Goal: Task Accomplishment & Management: Complete application form

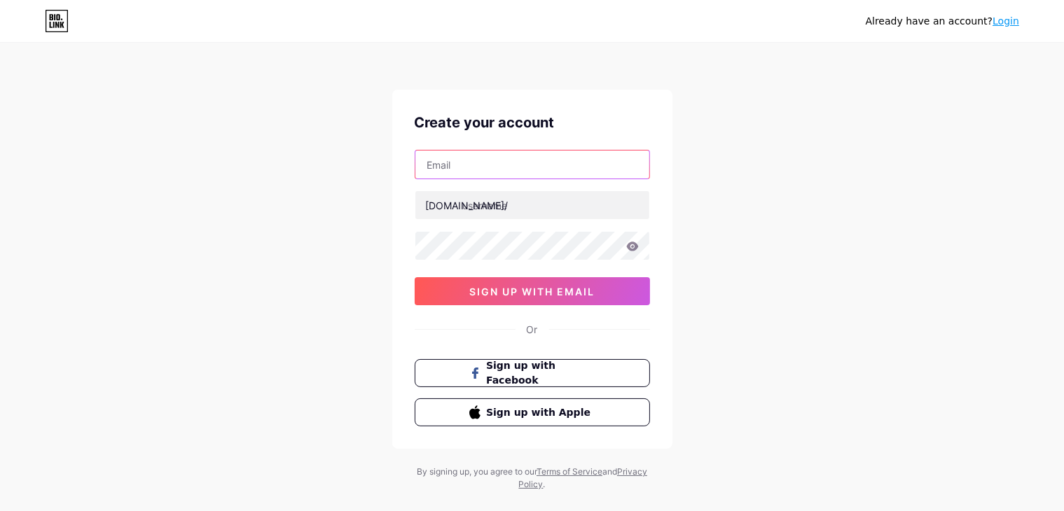
click at [535, 171] on input "text" at bounding box center [532, 165] width 234 height 28
click at [807, 205] on div "Already have an account? Login Create your account [DOMAIN_NAME]/ 0cAFcWeA4-A7e…" at bounding box center [532, 268] width 1064 height 536
click at [541, 165] on input "text" at bounding box center [532, 165] width 234 height 28
click at [494, 168] on input "text" at bounding box center [532, 165] width 234 height 28
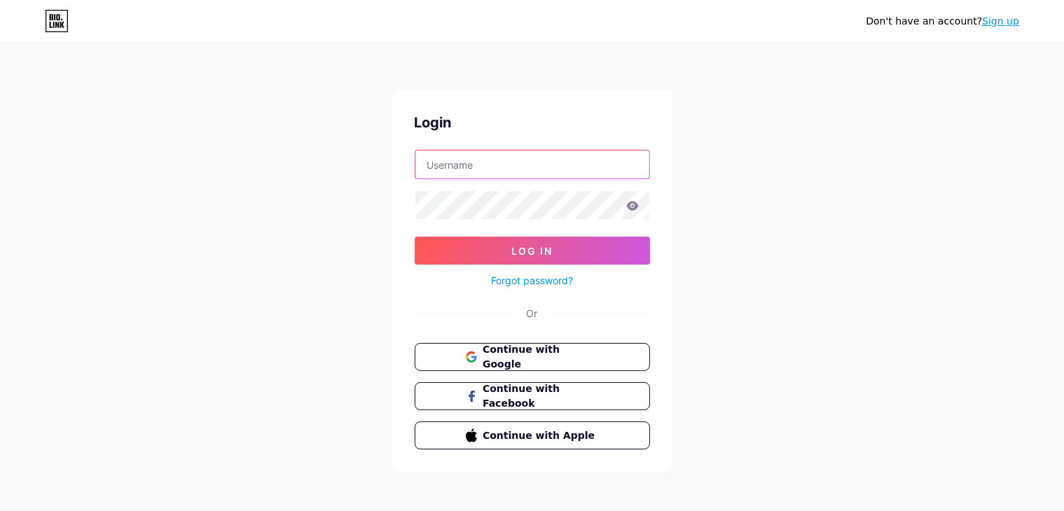
click at [500, 174] on input "text" at bounding box center [532, 165] width 234 height 28
type input "[EMAIL_ADDRESS][DOMAIN_NAME]"
click at [617, 365] on button "Continue with Google" at bounding box center [531, 357] width 239 height 29
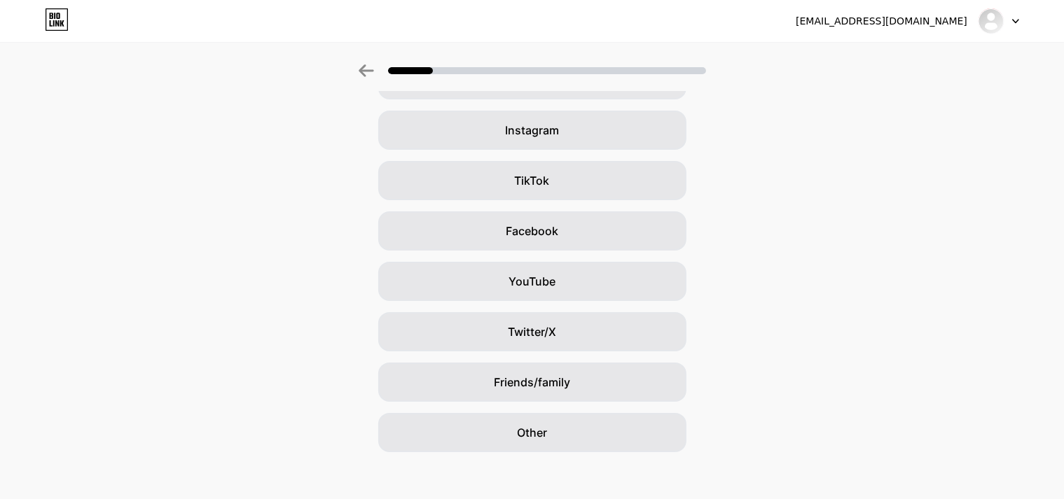
scroll to position [104, 0]
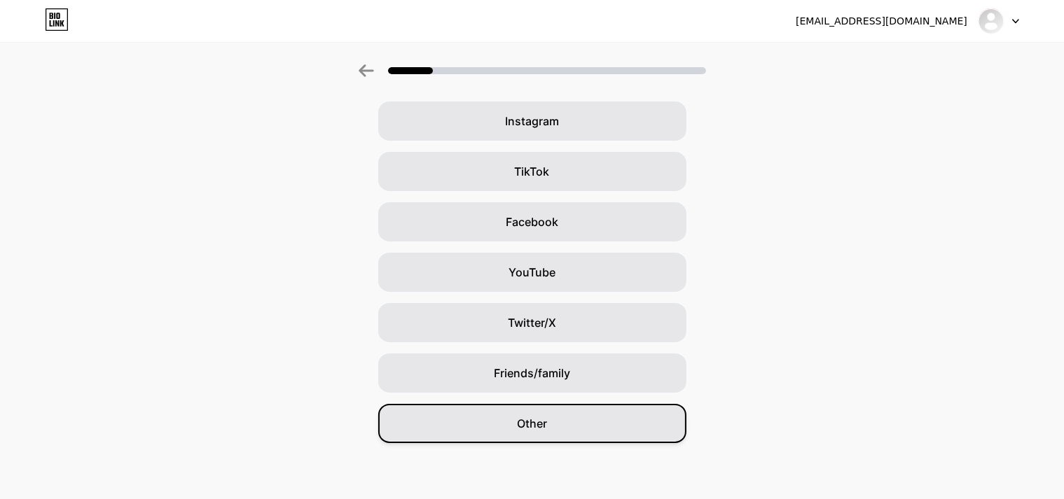
click at [562, 429] on div "Other" at bounding box center [532, 423] width 308 height 39
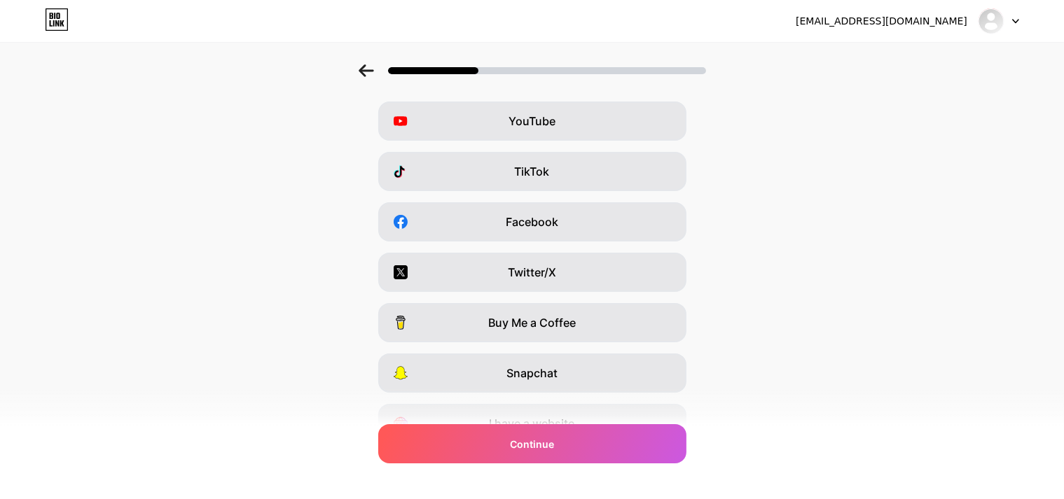
scroll to position [0, 0]
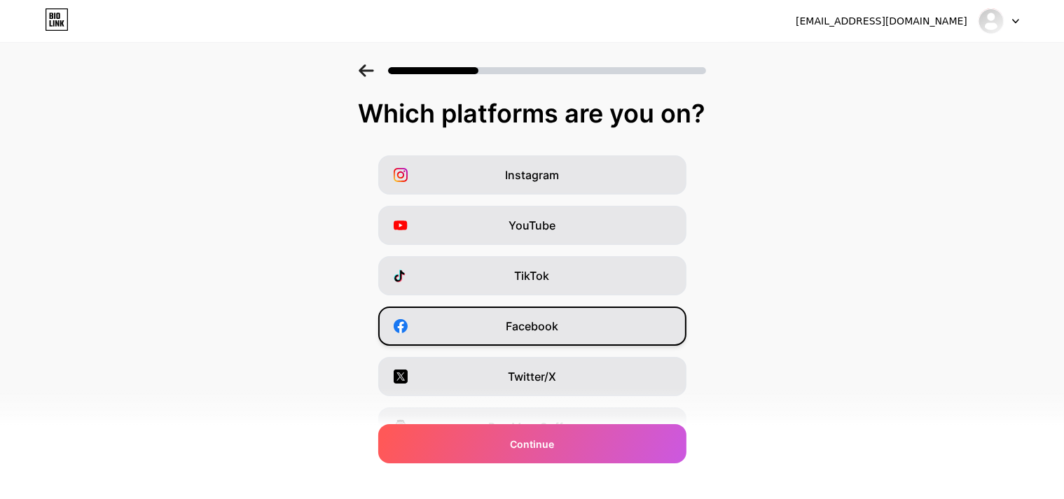
click at [581, 310] on div "Facebook" at bounding box center [532, 326] width 308 height 39
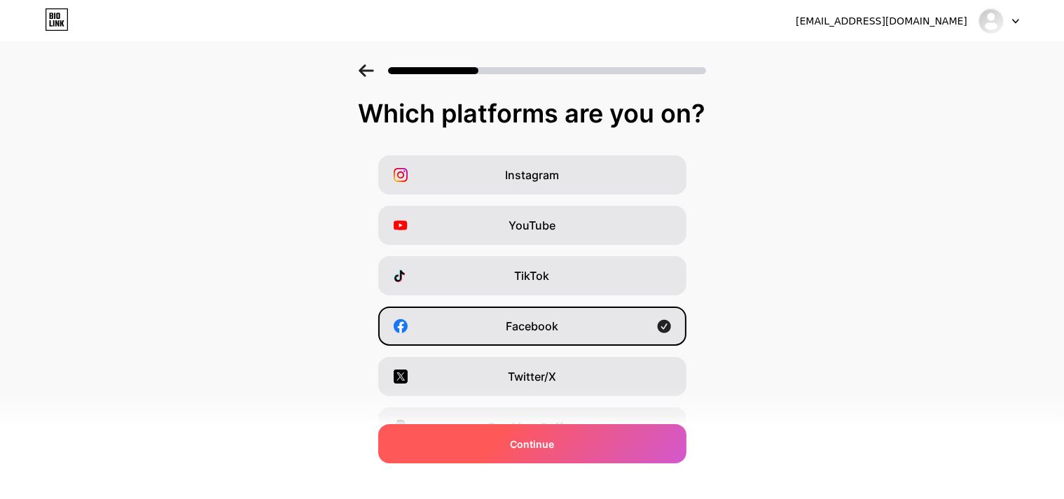
click at [570, 440] on div "Continue" at bounding box center [532, 443] width 308 height 39
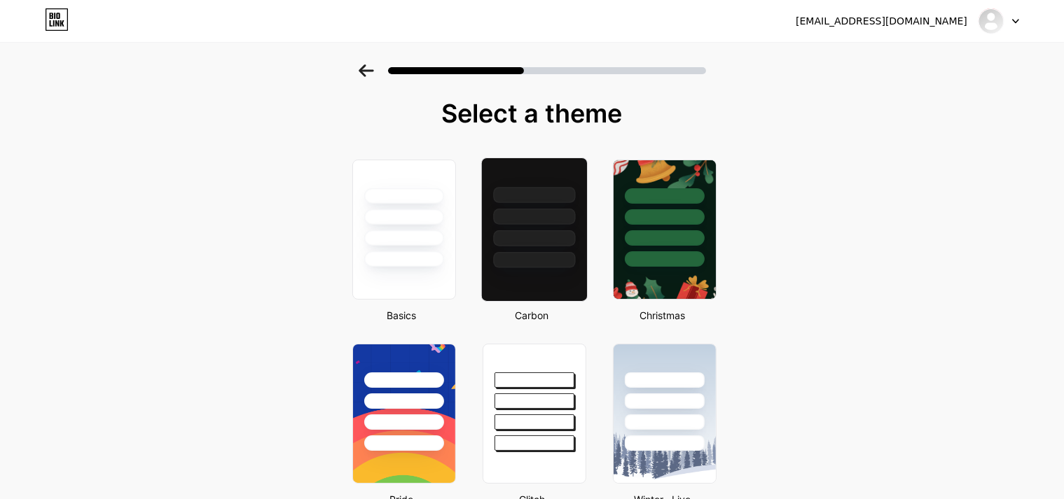
click at [562, 286] on div at bounding box center [533, 230] width 106 height 144
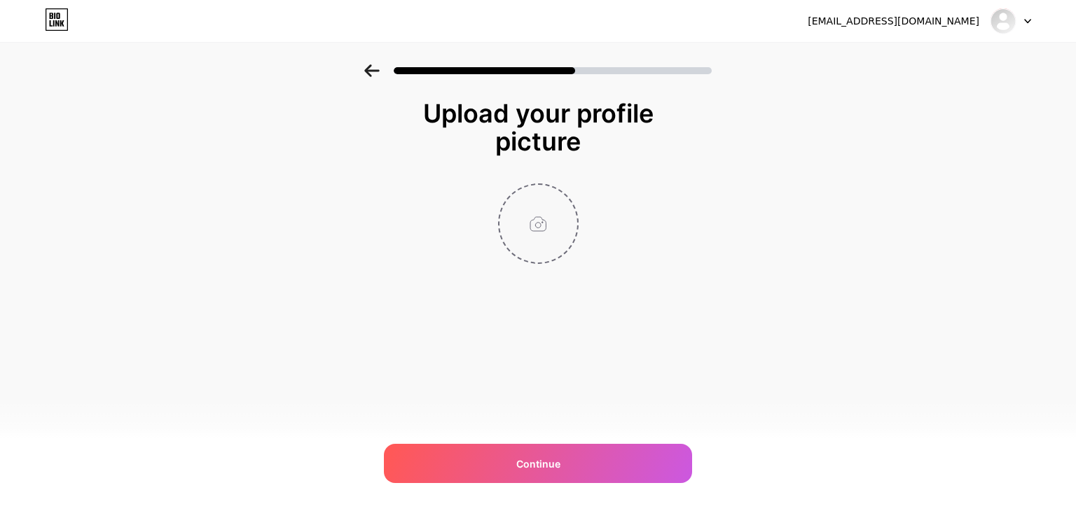
click at [536, 222] on input "file" at bounding box center [538, 224] width 78 height 78
type input "C:\fakepath\IMG_8566.JPG"
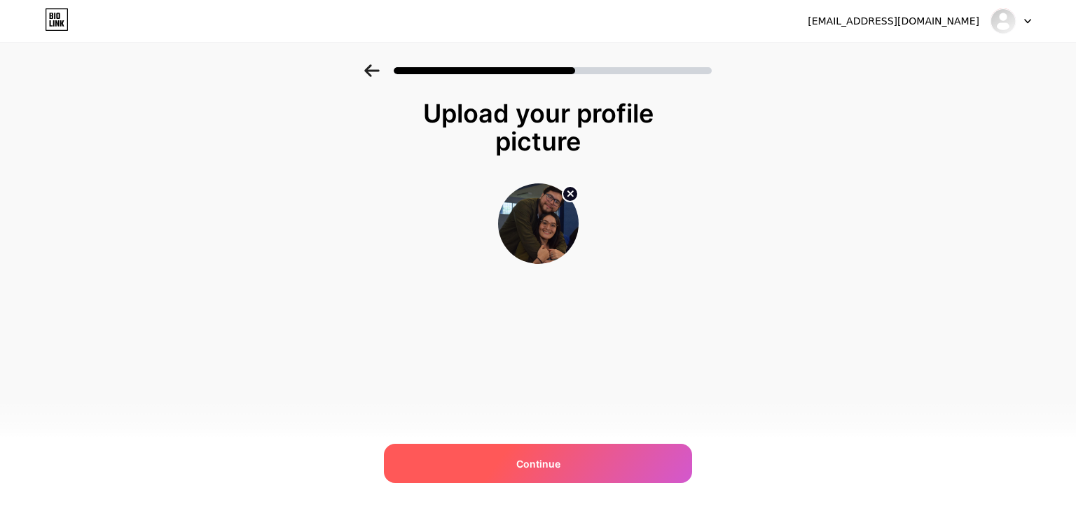
click at [556, 471] on div "Continue" at bounding box center [538, 463] width 308 height 39
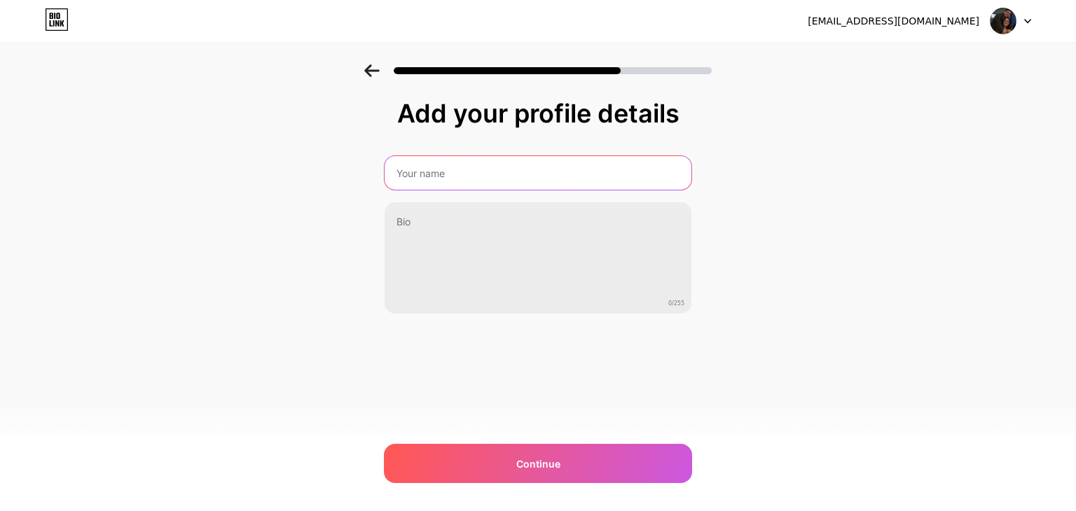
click at [449, 181] on input "text" at bounding box center [537, 173] width 307 height 34
type input "Aniversario 55"
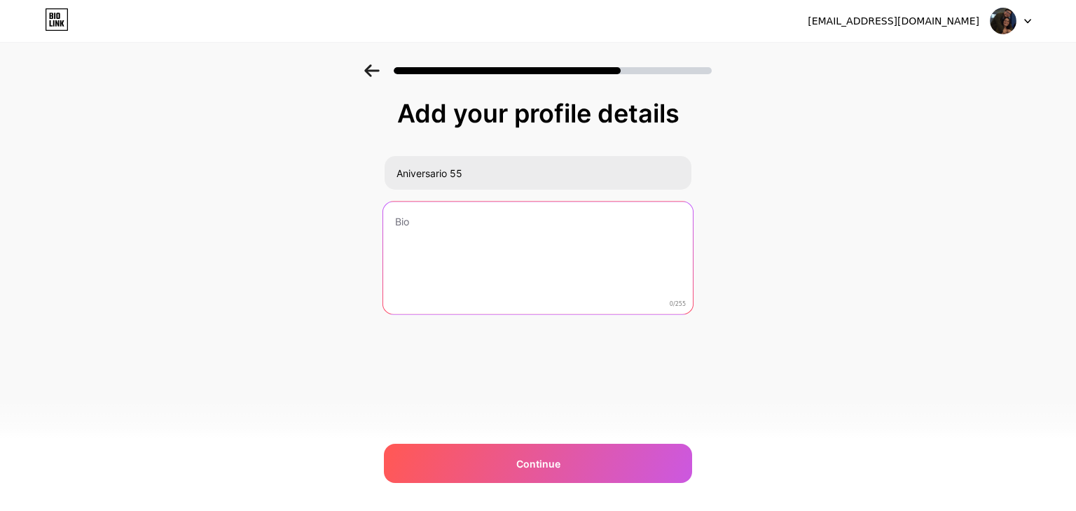
type textarea "S"
type textarea "A"
click at [445, 221] on textarea "Celebracion de Aniversario No. 55 de nuestros Pastores Generales Ayala Revolori…" at bounding box center [537, 259] width 309 height 114
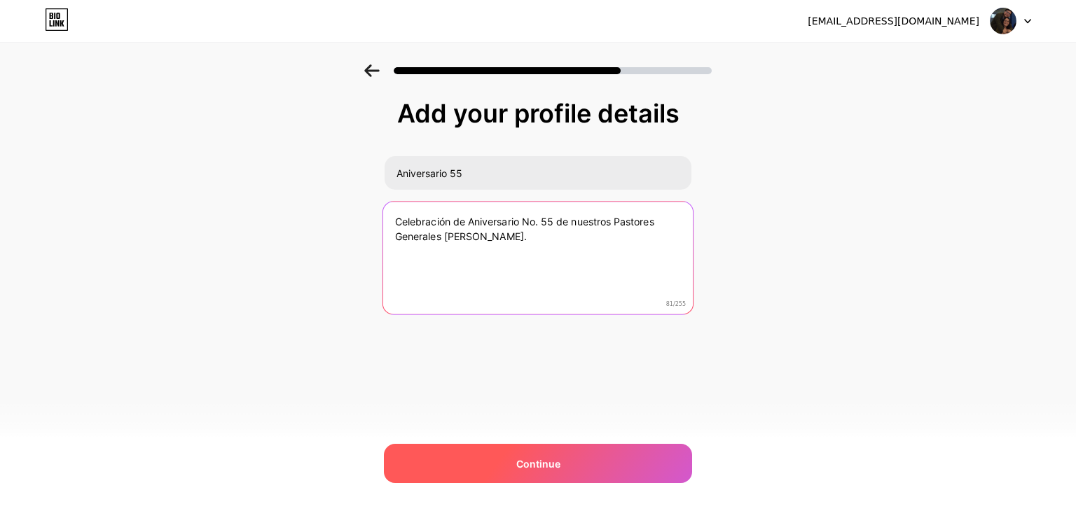
type textarea "Celebración de Aniversario No. 55 de nuestros Pastores Generales Ayala Revolori…"
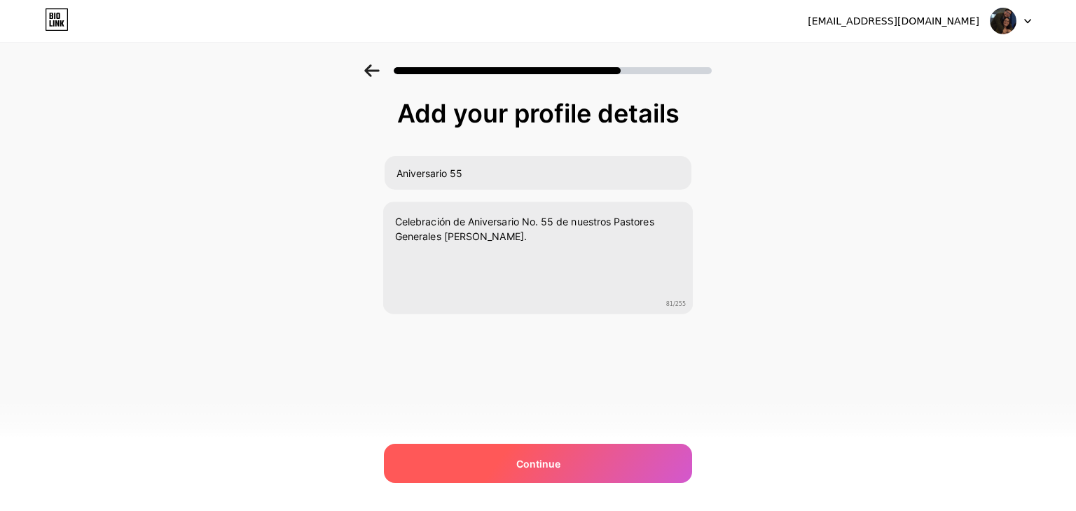
click at [508, 450] on div "Continue" at bounding box center [538, 463] width 308 height 39
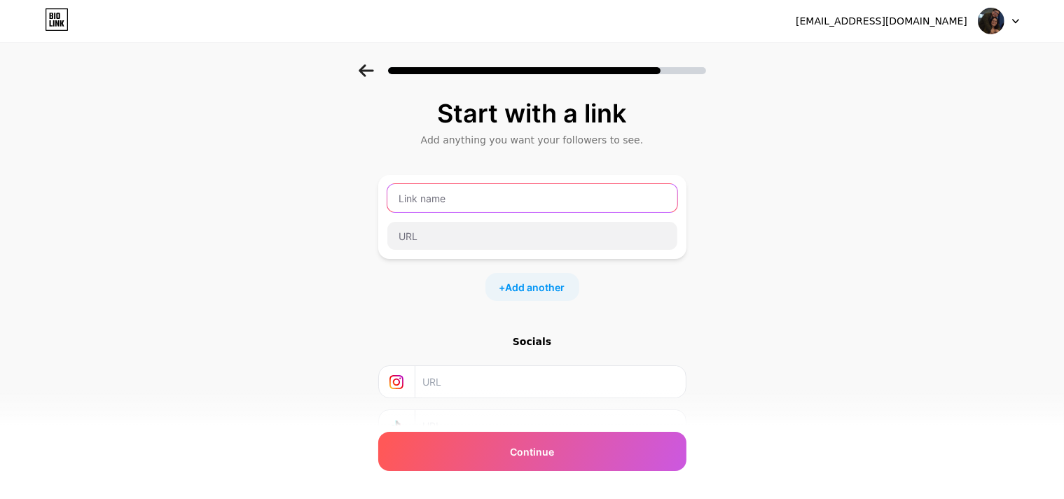
click at [465, 194] on input "text" at bounding box center [532, 198] width 290 height 28
click at [516, 201] on input "text" at bounding box center [532, 198] width 290 height 28
type input "E"
type input "Registrar Asistencia"
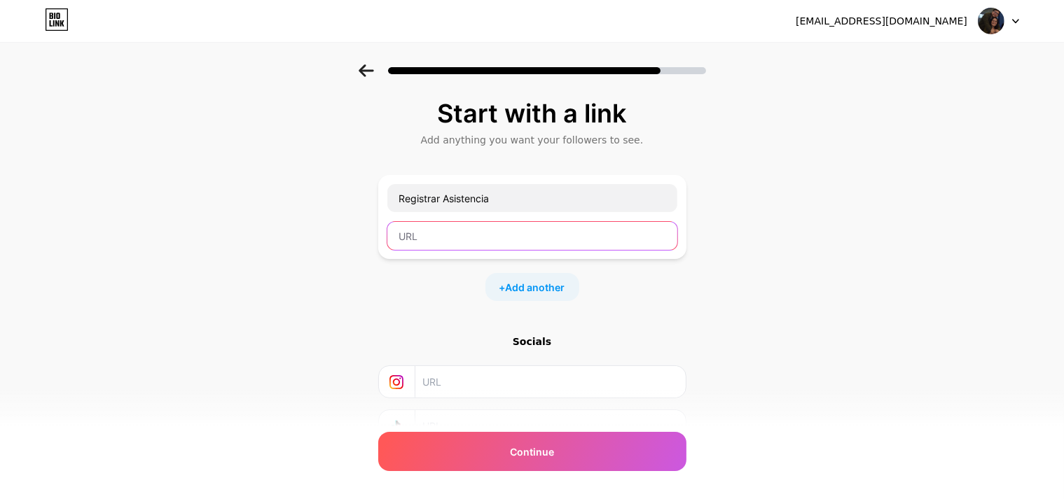
click at [460, 235] on input "text" at bounding box center [532, 236] width 290 height 28
paste input "https://forms.gle/42XPf94Cf1gzCty99"
type input "https://forms.gle/42XPf94Cf1gzCty99"
click at [556, 288] on span "Add another" at bounding box center [536, 287] width 60 height 15
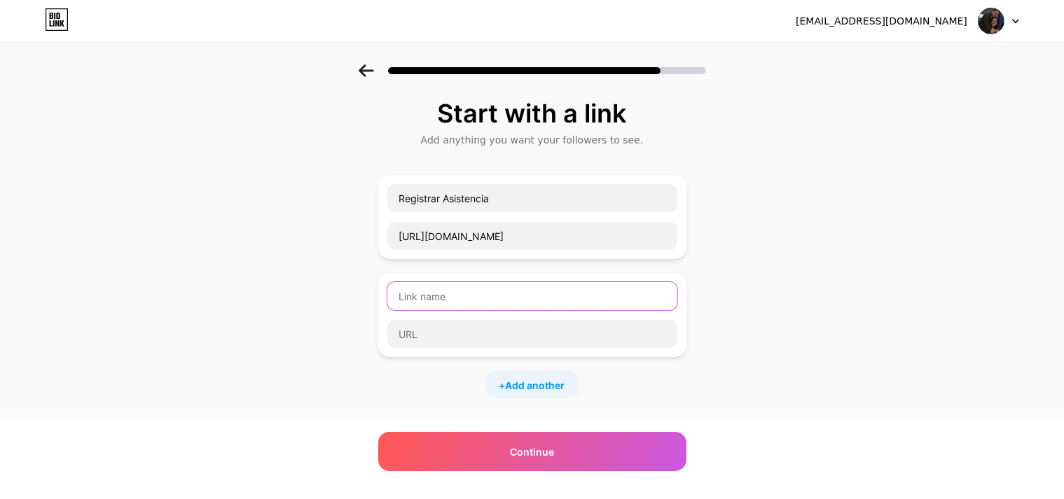
click at [546, 293] on input "text" at bounding box center [532, 296] width 290 height 28
click at [415, 288] on input "Cta de Pago" at bounding box center [532, 296] width 290 height 28
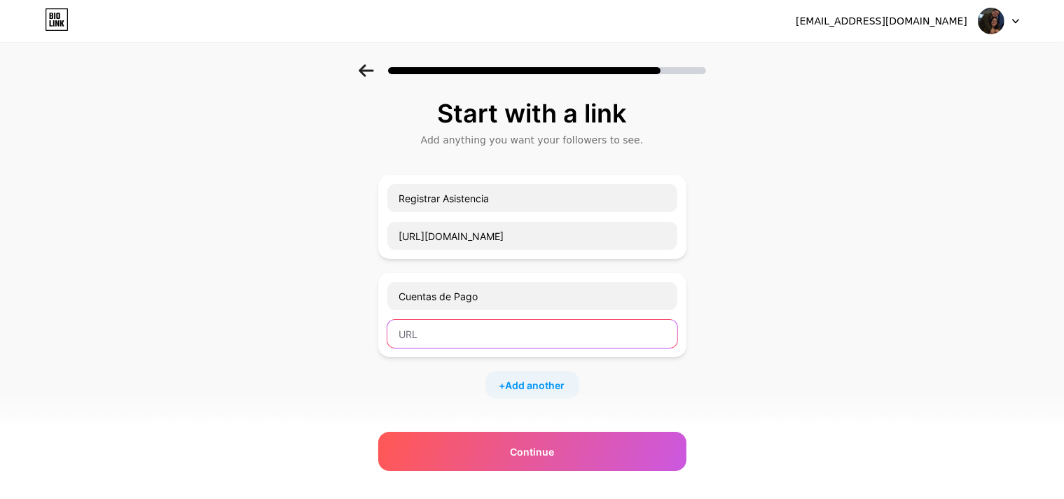
click at [573, 333] on input "text" at bounding box center [532, 334] width 290 height 28
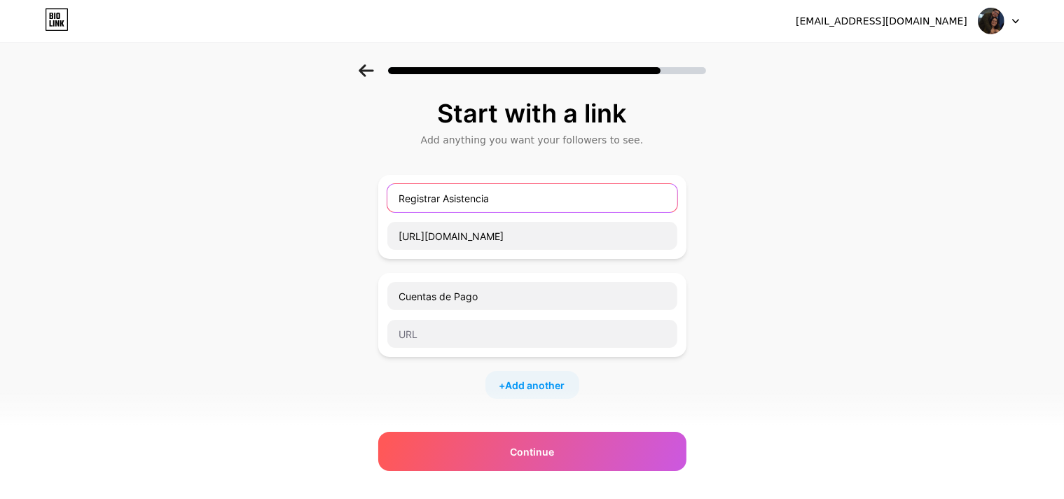
drag, startPoint x: 398, startPoint y: 200, endPoint x: 407, endPoint y: 205, distance: 10.7
click at [401, 200] on input "Registrar Asistencia" at bounding box center [532, 198] width 290 height 28
drag, startPoint x: 515, startPoint y: 204, endPoint x: 375, endPoint y: 186, distance: 141.3
click at [375, 186] on div "Start with a link Add anything you want your followers to see. Registrar Asiste…" at bounding box center [532, 359] width 1064 height 590
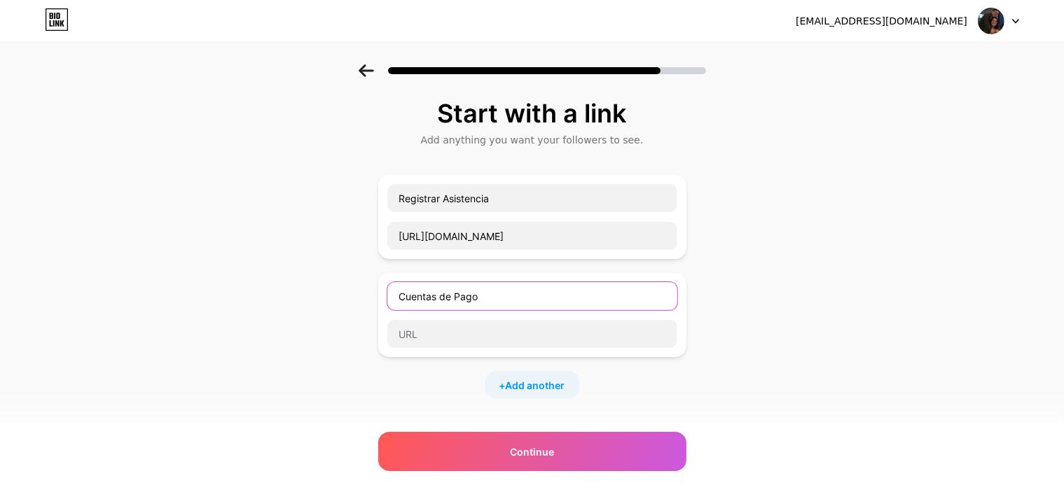
drag, startPoint x: 513, startPoint y: 303, endPoint x: 263, endPoint y: 269, distance: 251.6
click at [263, 269] on div "Start with a link Add anything you want your followers to see. Registrar Asiste…" at bounding box center [532, 359] width 1064 height 590
paste input "Registrar Asistencia"
type input "Registrar Asistencia"
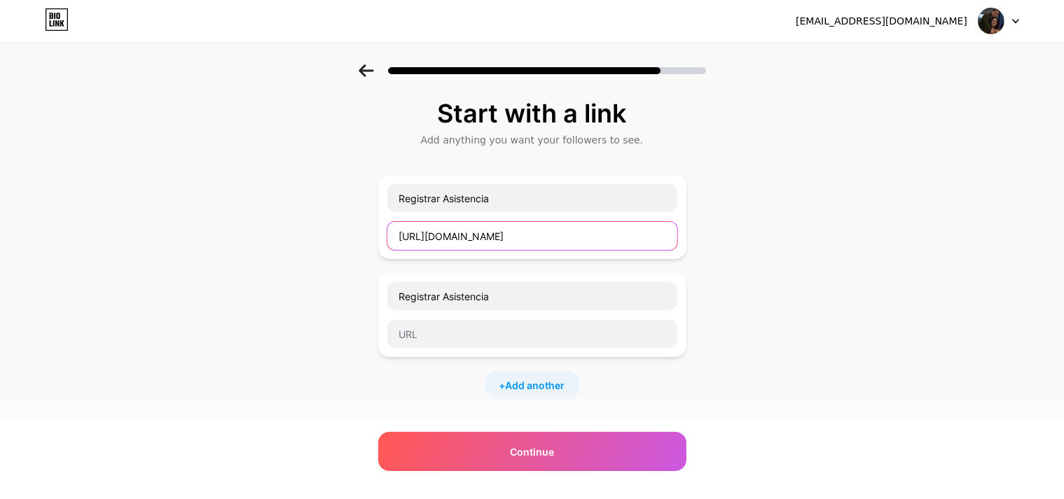
drag, startPoint x: 641, startPoint y: 238, endPoint x: 256, endPoint y: 239, distance: 385.1
click at [256, 239] on div "Start with a link Add anything you want your followers to see. Registrar Asiste…" at bounding box center [532, 359] width 1064 height 590
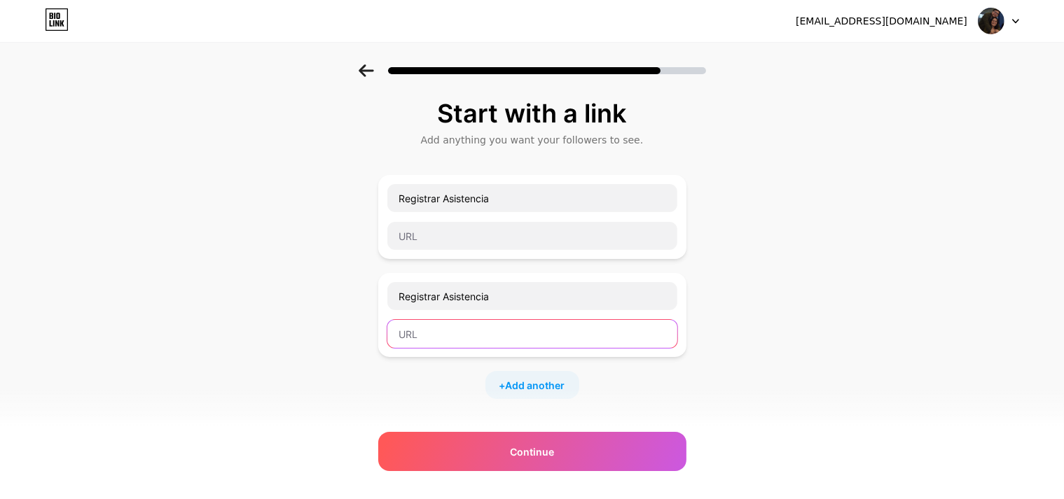
click at [447, 334] on input "text" at bounding box center [532, 334] width 290 height 28
paste input "https://forms.gle/42XPf94Cf1gzCty99"
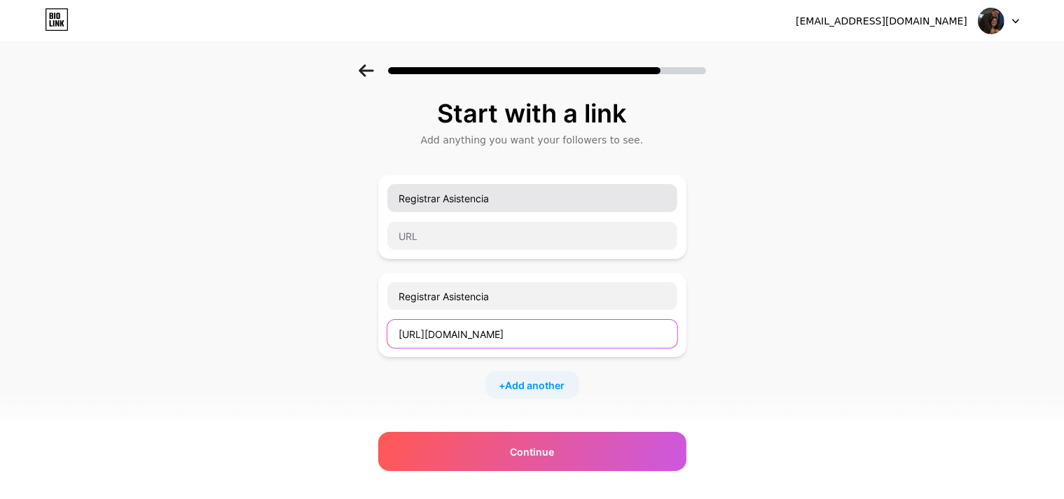
type input "https://forms.gle/42XPf94Cf1gzCty99"
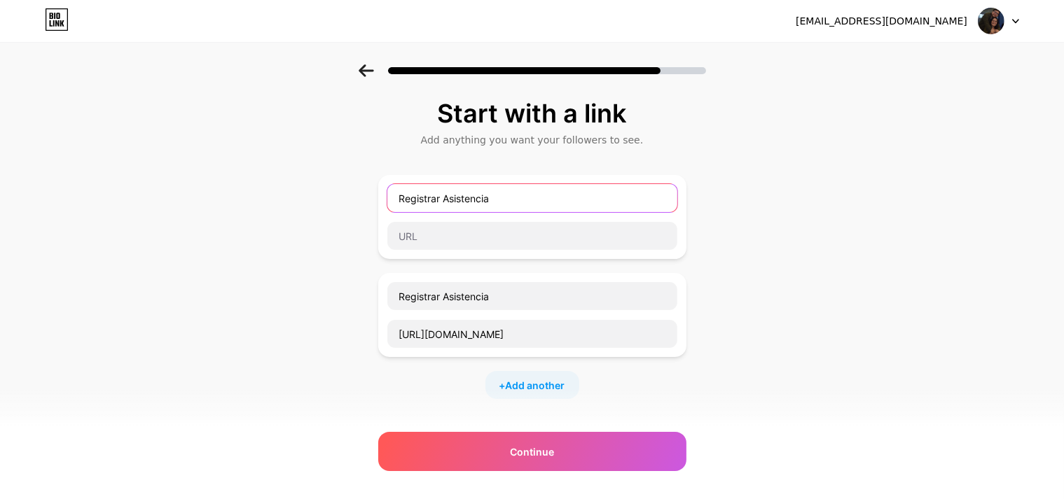
click at [455, 203] on input "Registrar Asistencia" at bounding box center [532, 198] width 290 height 28
click at [499, 208] on input "Realiza tu deposito" at bounding box center [532, 198] width 290 height 28
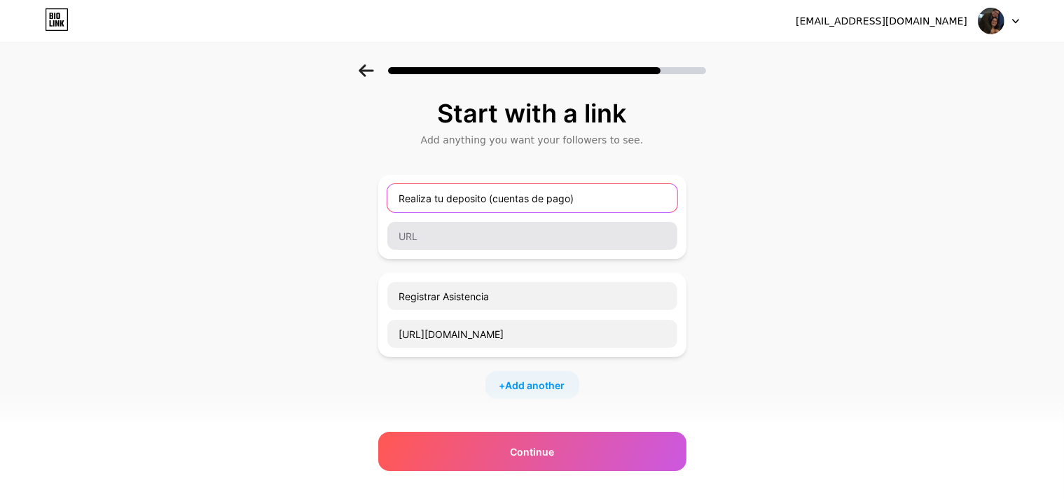
type input "Realiza tu deposito (cuentas de pago)"
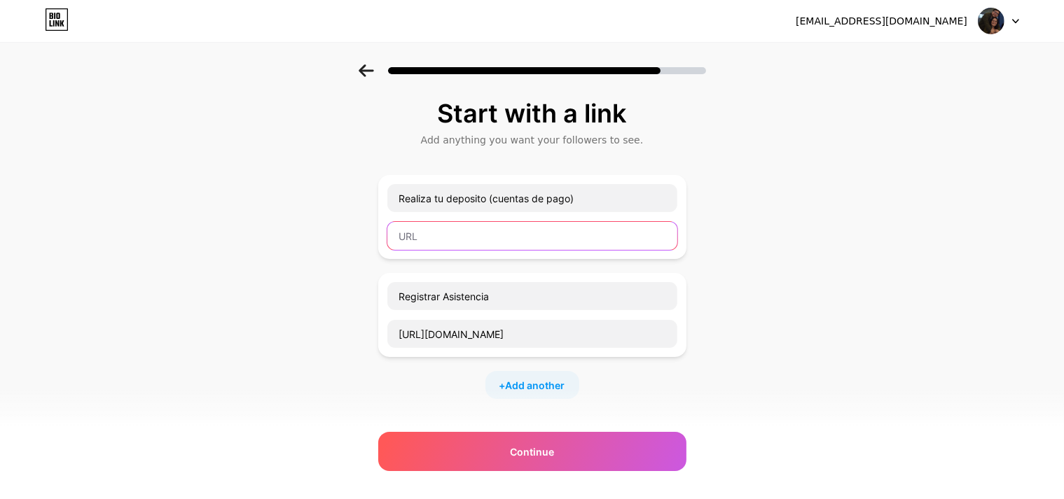
click at [487, 231] on input "text" at bounding box center [532, 236] width 290 height 28
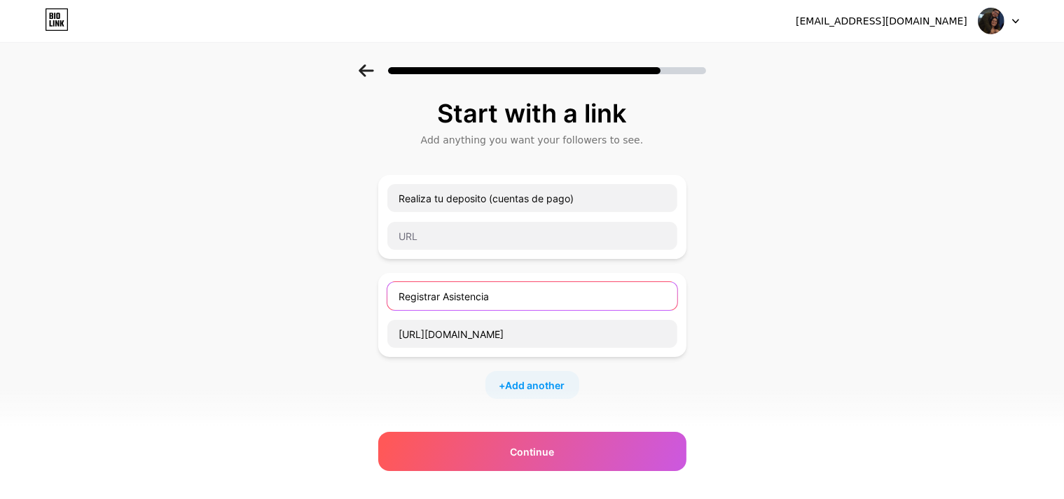
drag, startPoint x: 446, startPoint y: 291, endPoint x: 476, endPoint y: 298, distance: 30.8
click at [450, 292] on input "Registrar Asistencia" at bounding box center [532, 296] width 290 height 28
type input "Registrar tu asistencia"
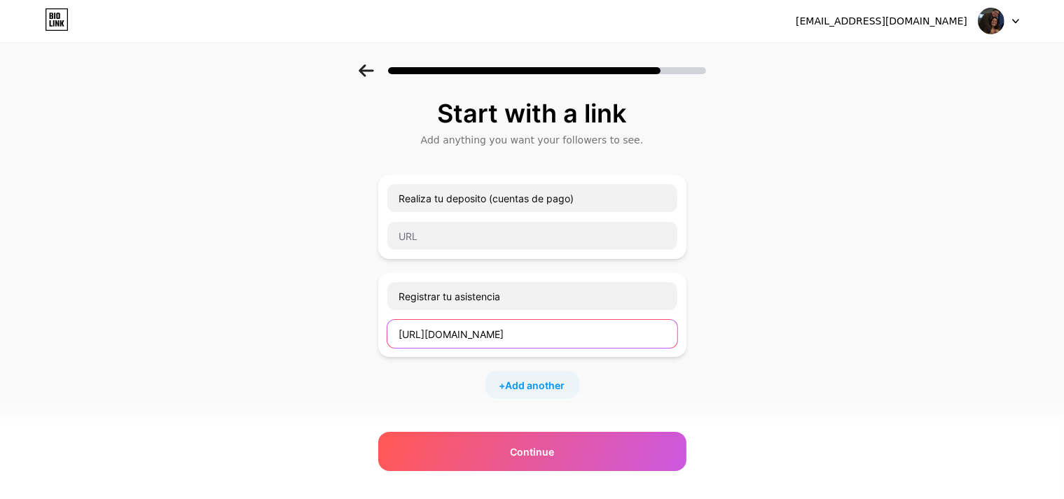
click at [648, 332] on input "https://forms.gle/42XPf94Cf1gzCty99" at bounding box center [532, 334] width 290 height 28
click at [767, 354] on div "Start with a link Add anything you want your followers to see. Realiza tu depos…" at bounding box center [532, 359] width 1064 height 590
click at [552, 382] on span "Add another" at bounding box center [536, 385] width 60 height 15
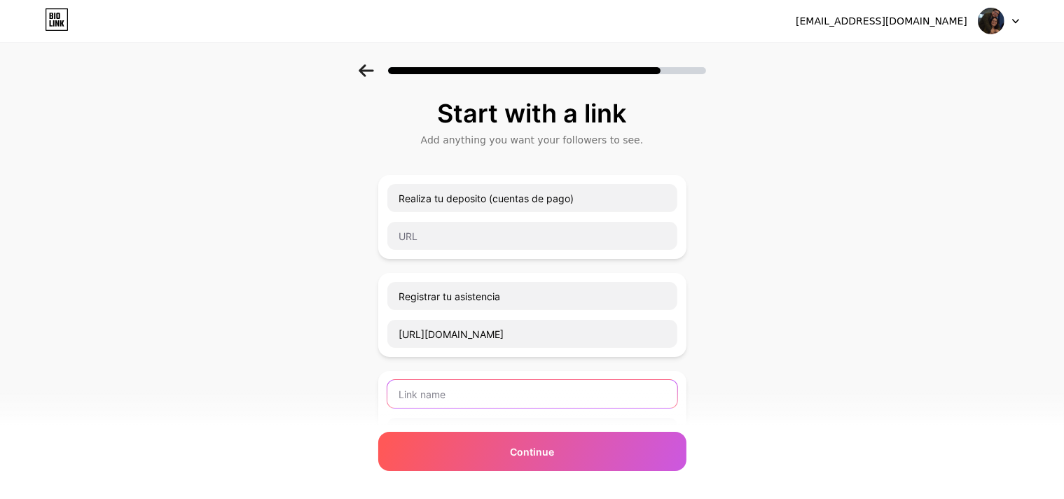
click at [473, 398] on input "text" at bounding box center [532, 394] width 290 height 28
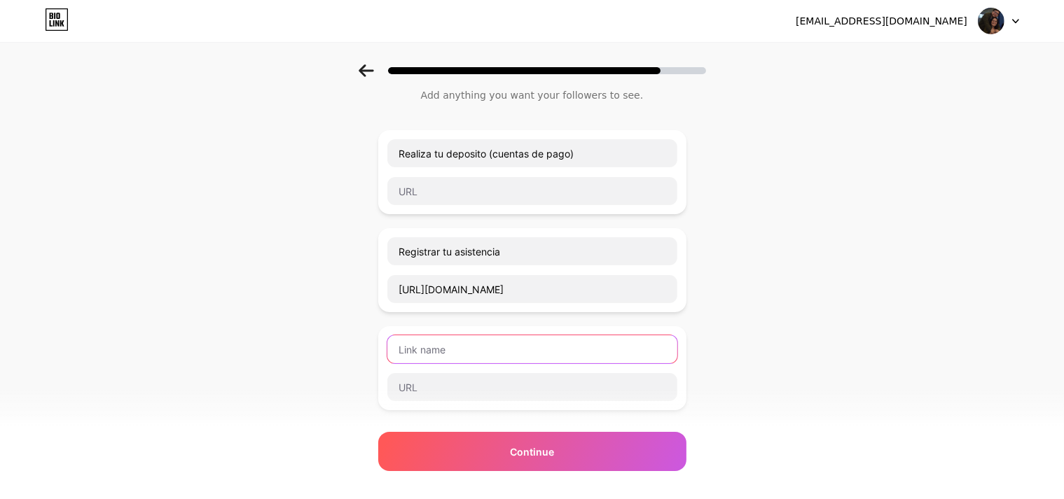
scroll to position [70, 0]
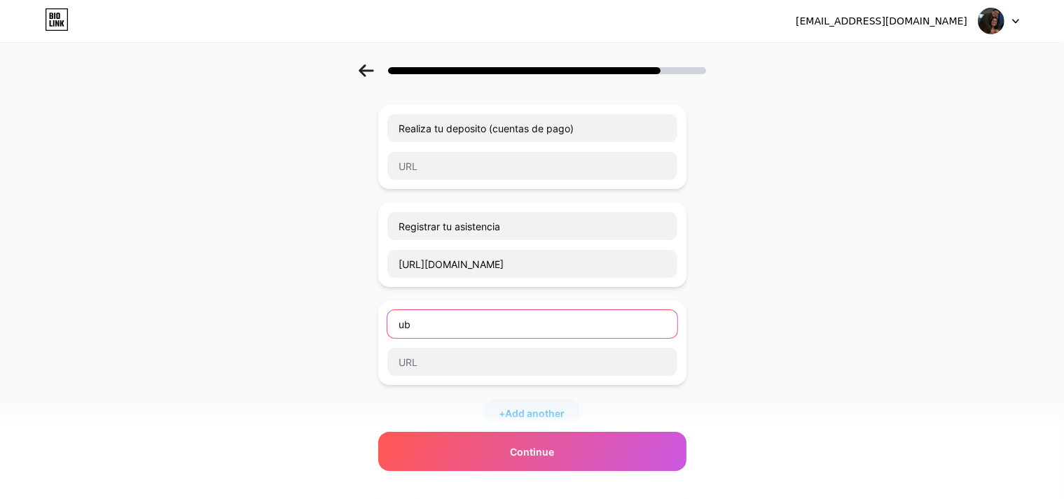
type input "u"
type input "Ubicación en Waze"
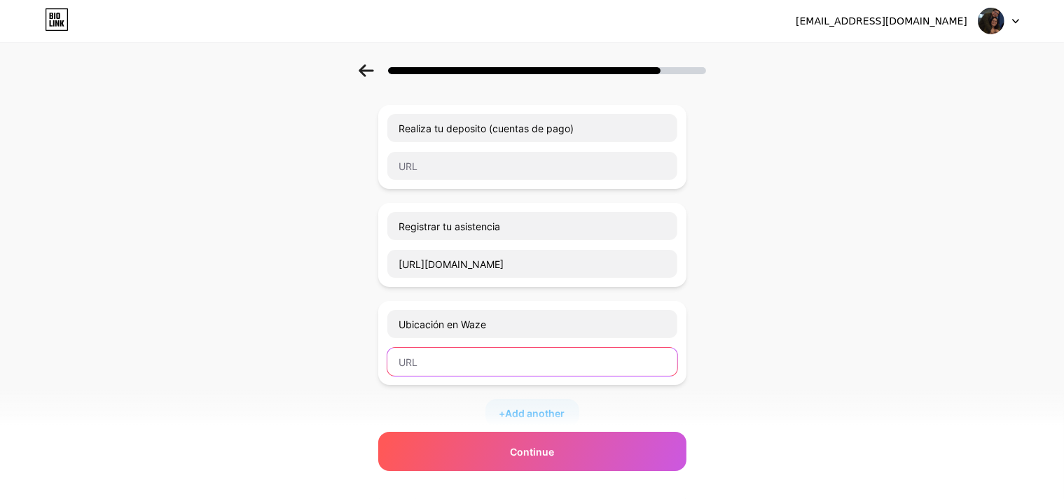
paste input "https://waze.com/ul/h9fxek6gte"
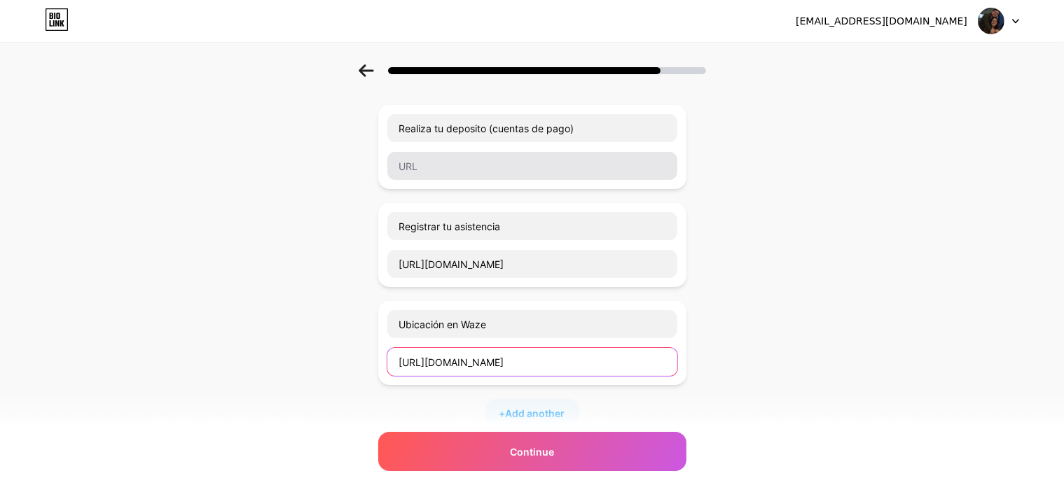
type input "https://waze.com/ul/h9fxek6gte"
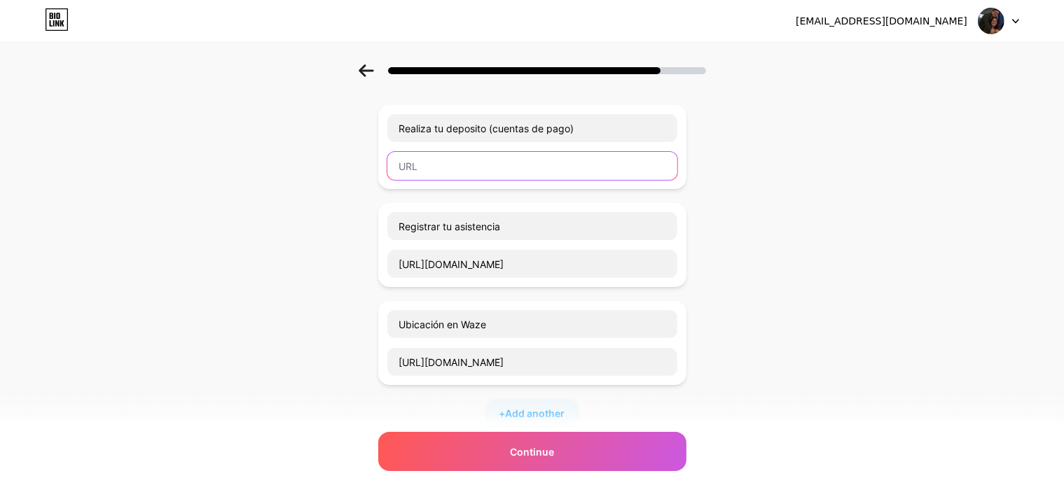
click at [494, 174] on input "text" at bounding box center [532, 166] width 290 height 28
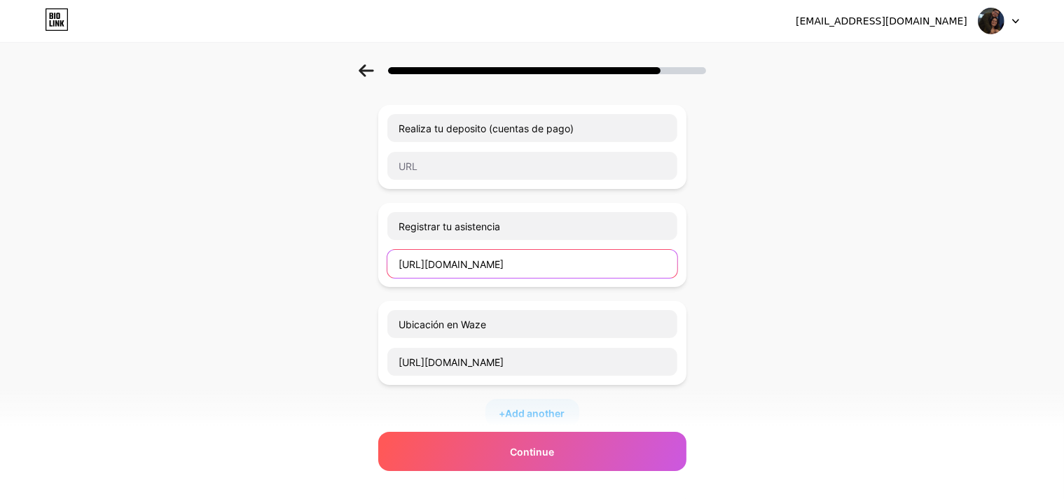
click at [592, 264] on input "https://forms.gle/42XPf94Cf1gzCty99" at bounding box center [532, 264] width 290 height 28
drag, startPoint x: 599, startPoint y: 264, endPoint x: 376, endPoint y: 246, distance: 223.4
click at [376, 246] on div "Start with a link Add anything you want your followers to see. Realiza tu depos…" at bounding box center [532, 338] width 1064 height 688
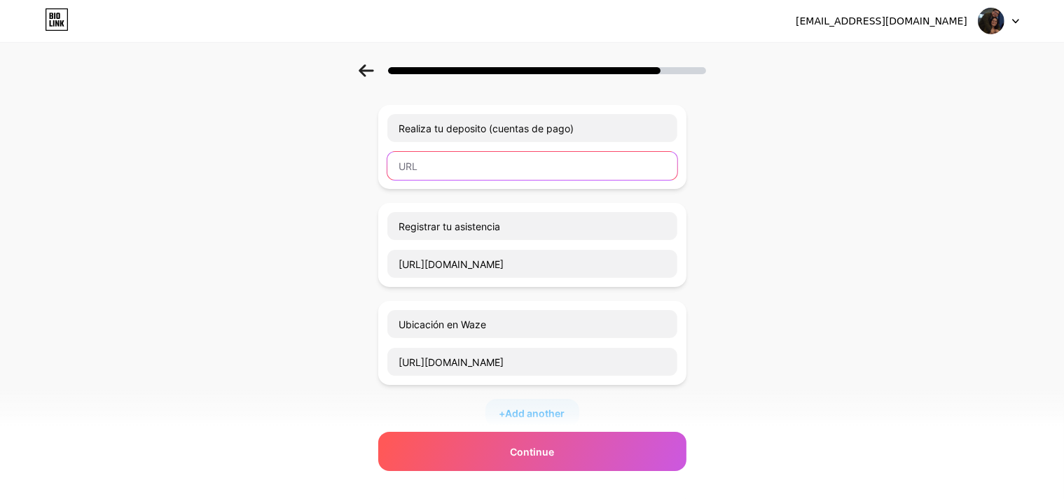
click at [473, 177] on input "text" at bounding box center [532, 166] width 290 height 28
click at [503, 159] on input "text" at bounding box center [532, 166] width 290 height 28
paste input "https://drive.google.com/file/d/1HobvE5EW99Y748A48Cq5rxOOP03OTn80/view?usp=shar…"
type input "https://drive.google.com/file/d/1HobvE5EW99Y748A48Cq5rxOOP03OTn80/view?usp=shar…"
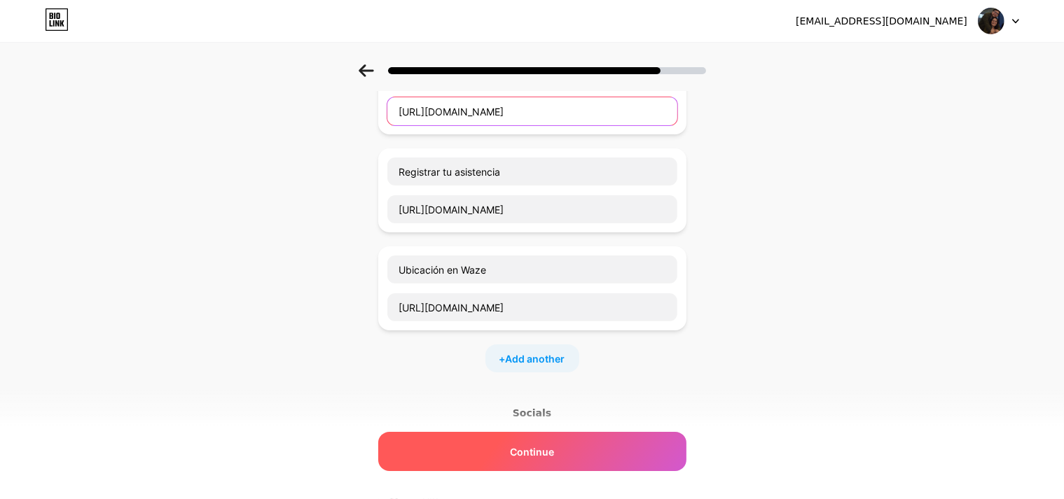
scroll to position [140, 0]
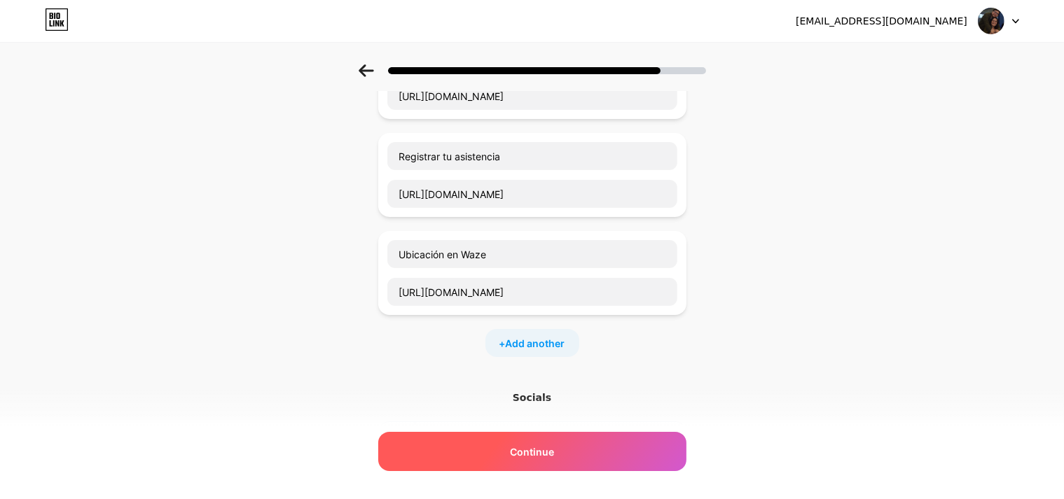
click at [532, 445] on span "Continue" at bounding box center [532, 452] width 44 height 15
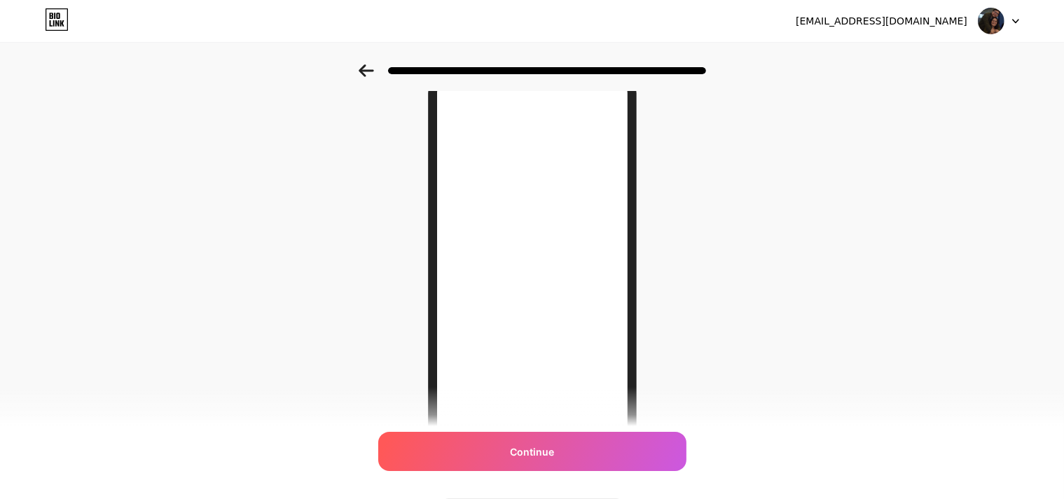
scroll to position [64, 0]
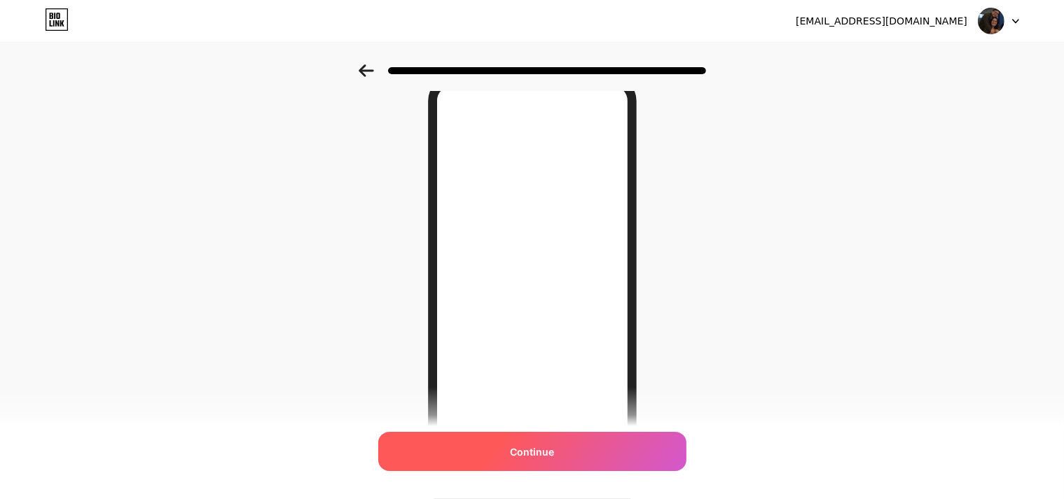
click at [538, 440] on div "Continue" at bounding box center [532, 451] width 308 height 39
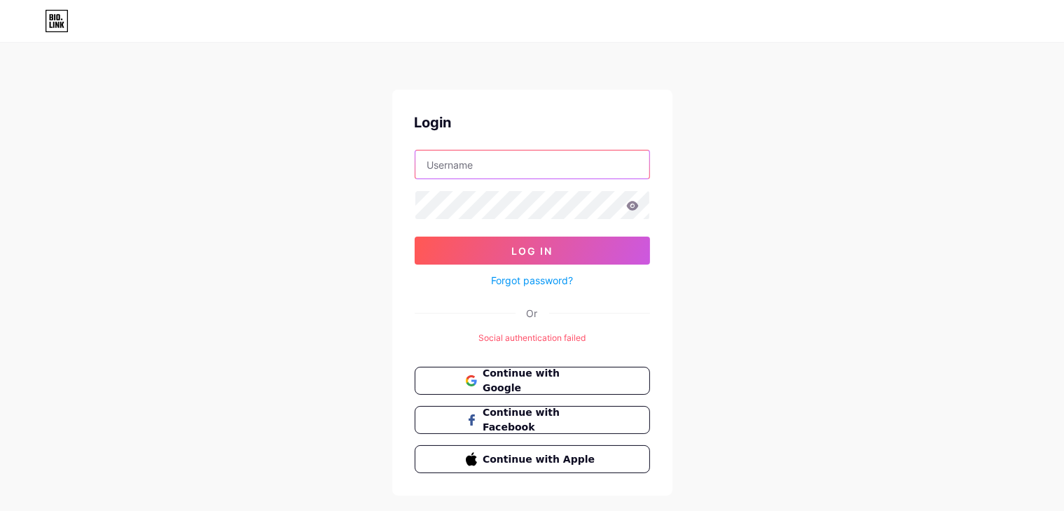
click at [497, 166] on input "text" at bounding box center [532, 165] width 234 height 28
click at [861, 206] on div "Login Log In Forgot password? Or Social authentication failed Continue with Goo…" at bounding box center [532, 270] width 1064 height 541
